Goal: Find specific page/section: Find specific page/section

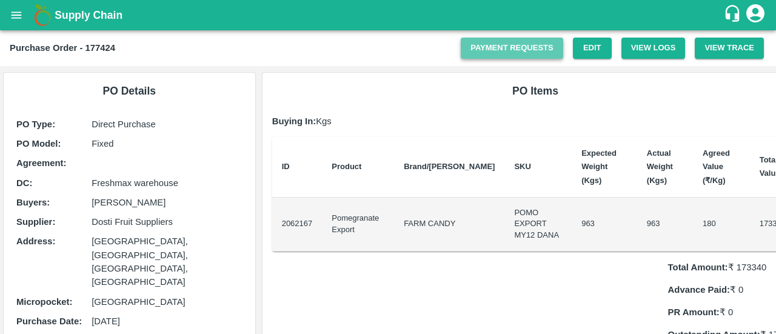
click at [524, 49] on link "Payment Requests" at bounding box center [512, 48] width 102 height 21
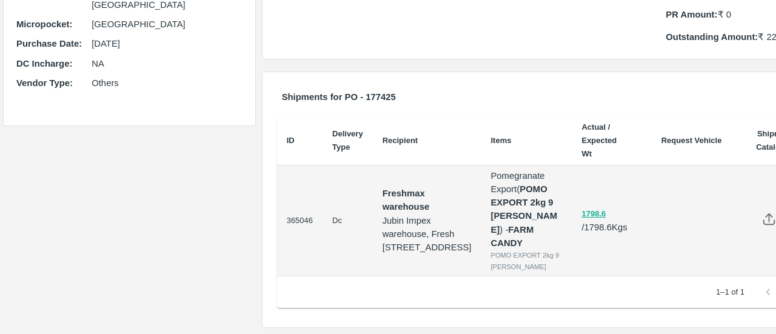
scroll to position [362, 0]
